Goal: Task Accomplishment & Management: Use online tool/utility

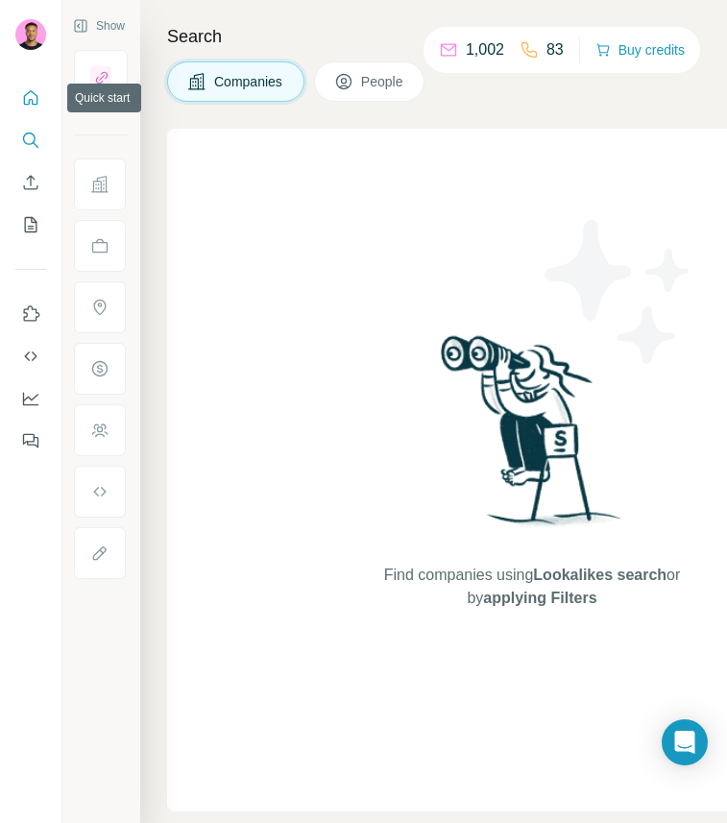
click at [34, 95] on icon "Quick start" at bounding box center [30, 97] width 19 height 19
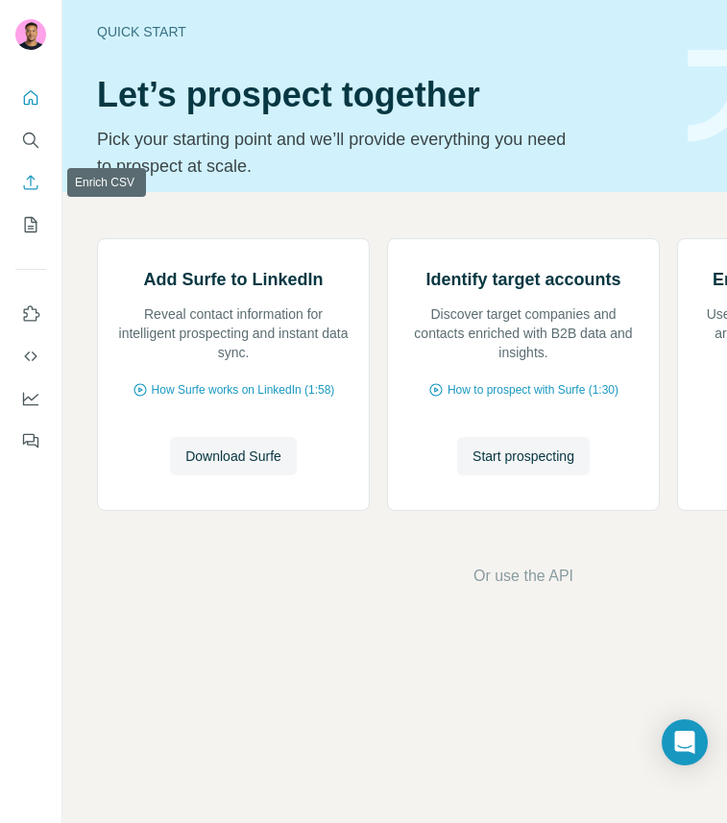
click at [30, 184] on icon "Enrich CSV" at bounding box center [30, 182] width 19 height 19
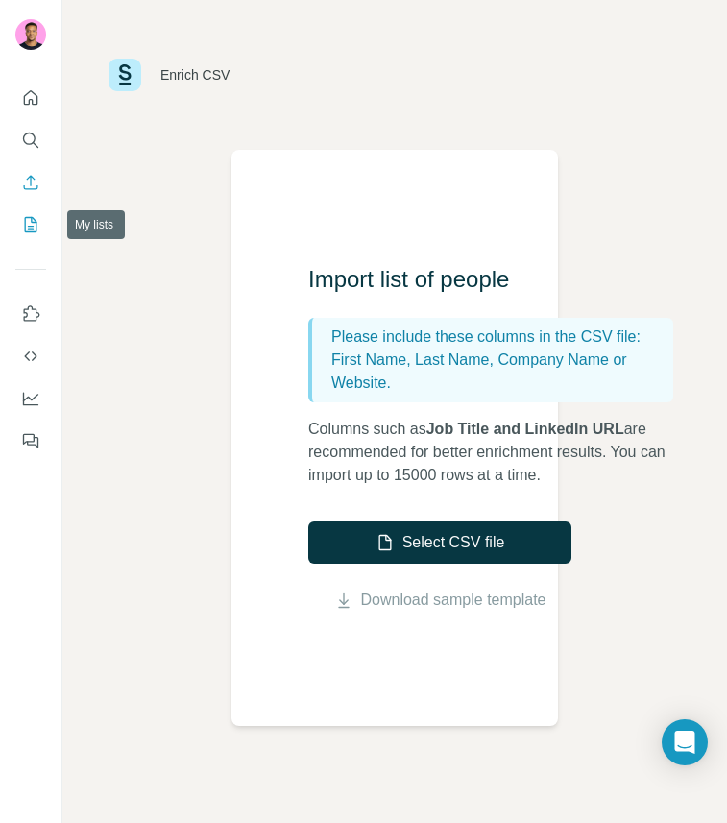
click at [28, 219] on icon "My lists" at bounding box center [30, 224] width 19 height 19
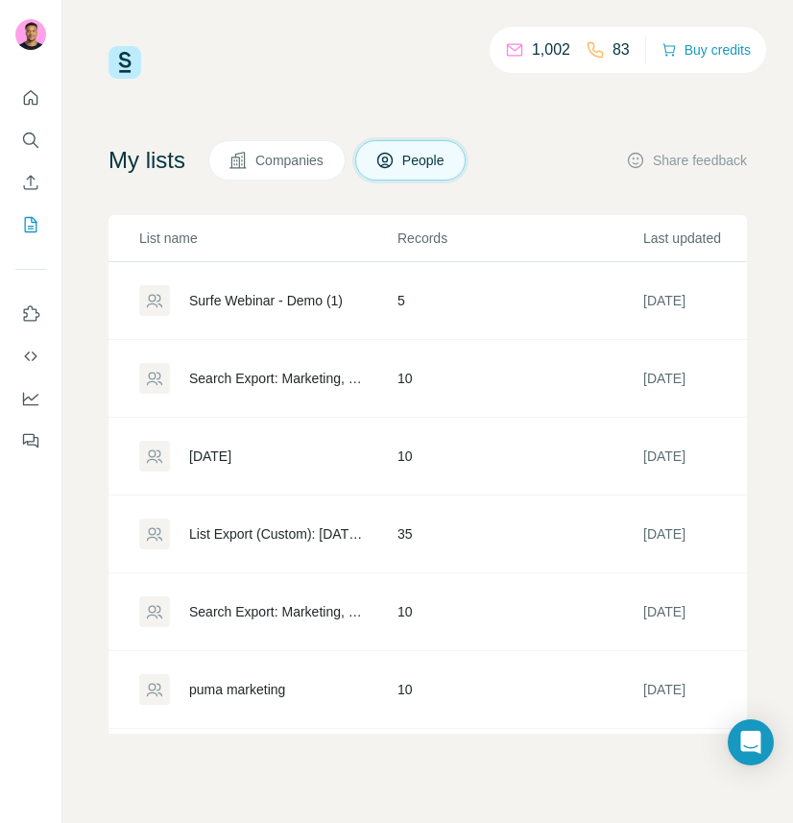
click at [283, 298] on div "Surfe Webinar - Demo (1)" at bounding box center [266, 300] width 154 height 19
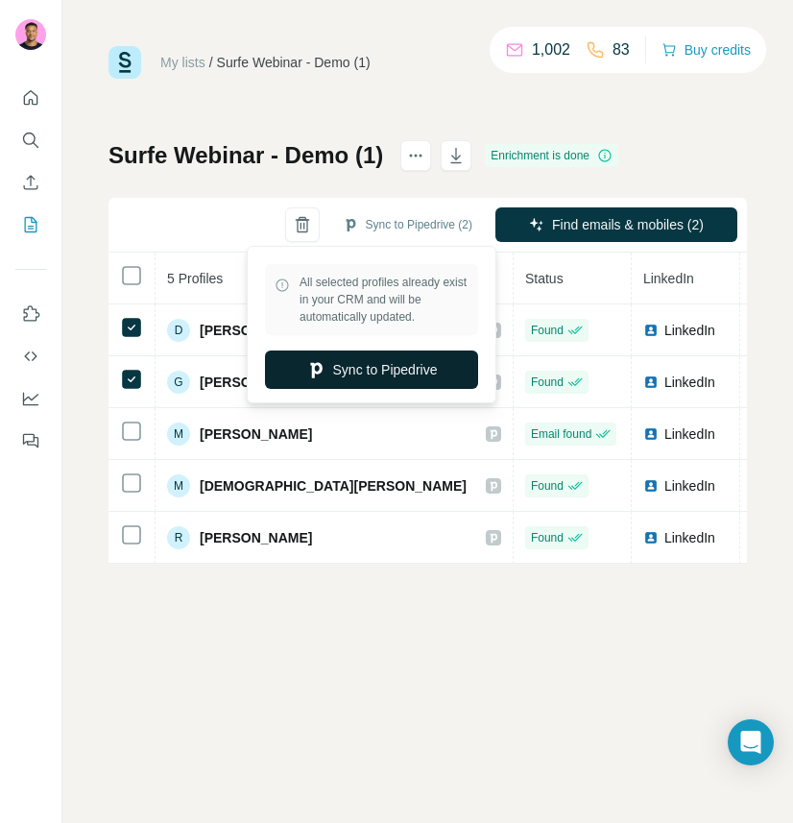
click at [344, 363] on button "Sync to Pipedrive" at bounding box center [371, 369] width 213 height 38
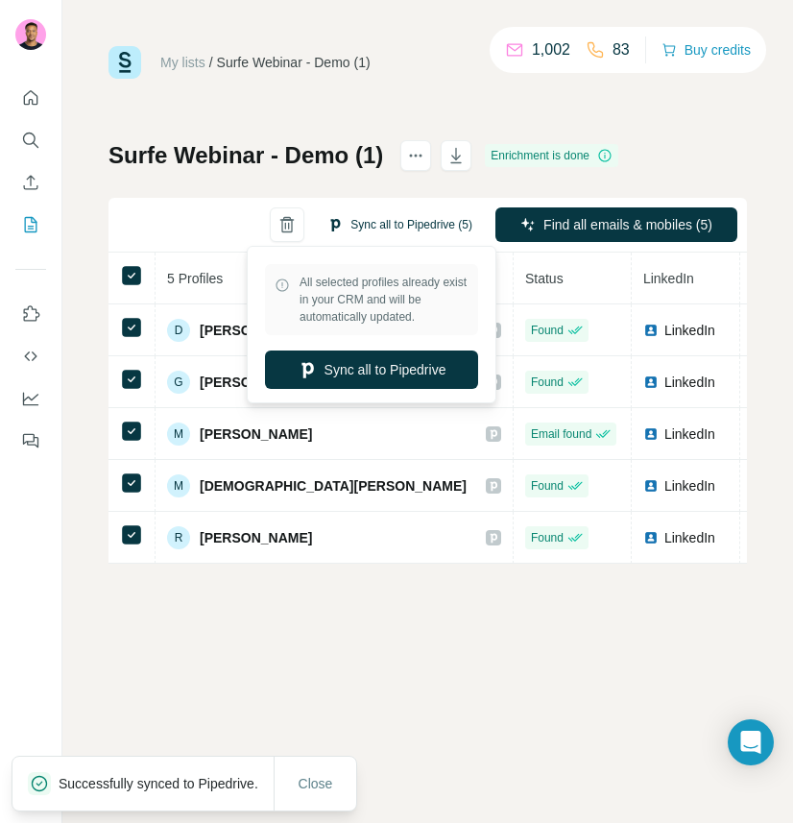
click at [395, 227] on button "Sync all to Pipedrive (5)" at bounding box center [400, 224] width 172 height 29
click at [385, 372] on button "Sync all to Pipedrive" at bounding box center [371, 369] width 213 height 38
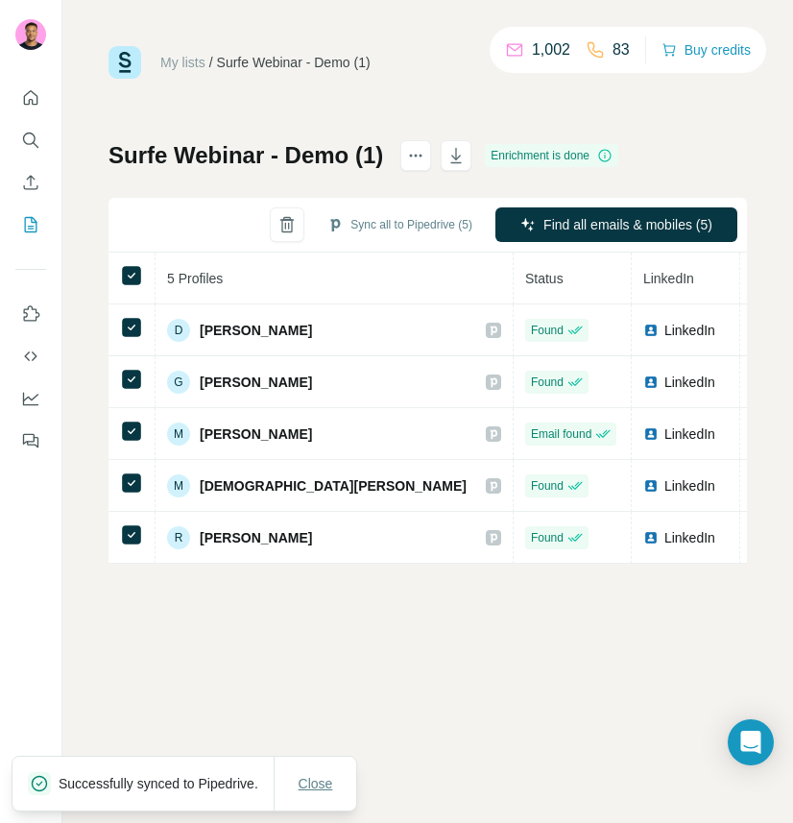
click at [320, 775] on span "Close" at bounding box center [315, 783] width 35 height 19
